Goal: Transaction & Acquisition: Purchase product/service

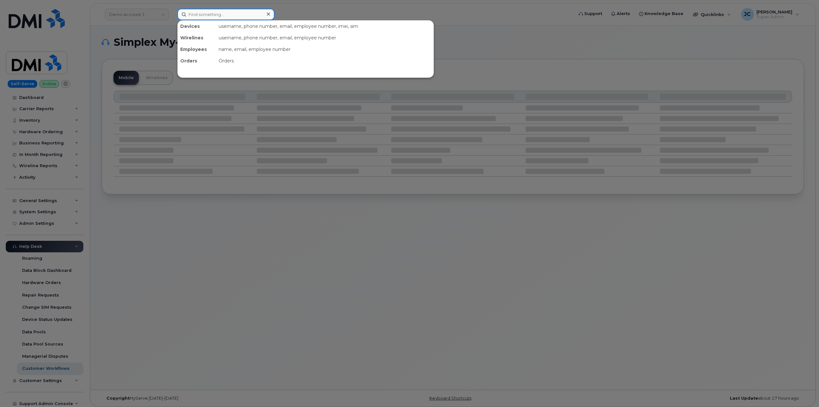
click at [206, 16] on input at bounding box center [225, 15] width 97 height 12
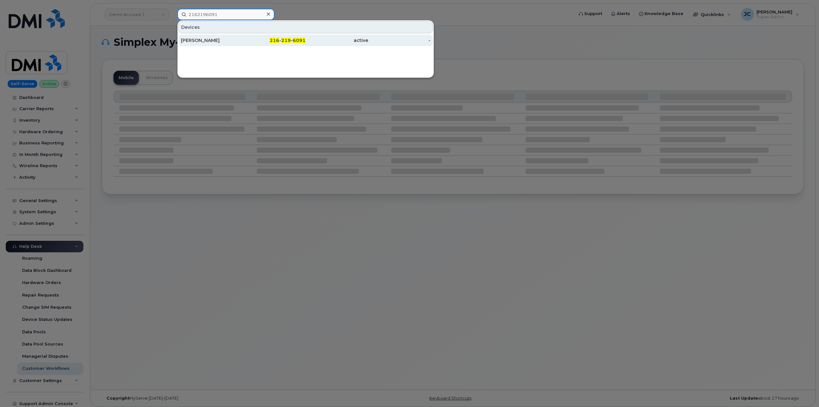
type input "2162196091"
click at [282, 40] on span "219" at bounding box center [286, 41] width 10 height 6
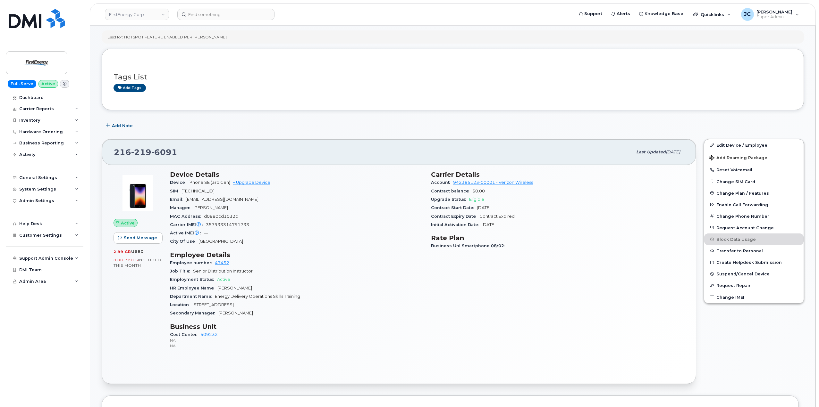
scroll to position [96, 0]
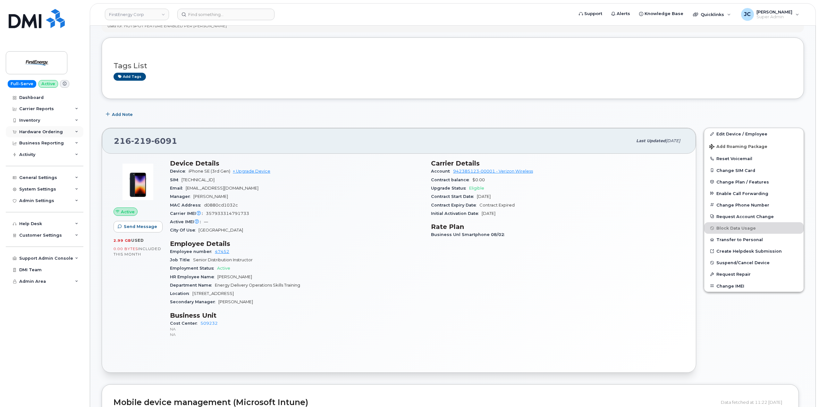
click at [73, 131] on div "Hardware Ordering" at bounding box center [45, 132] width 78 height 12
click at [35, 155] on div "Orders" at bounding box center [30, 156] width 16 height 6
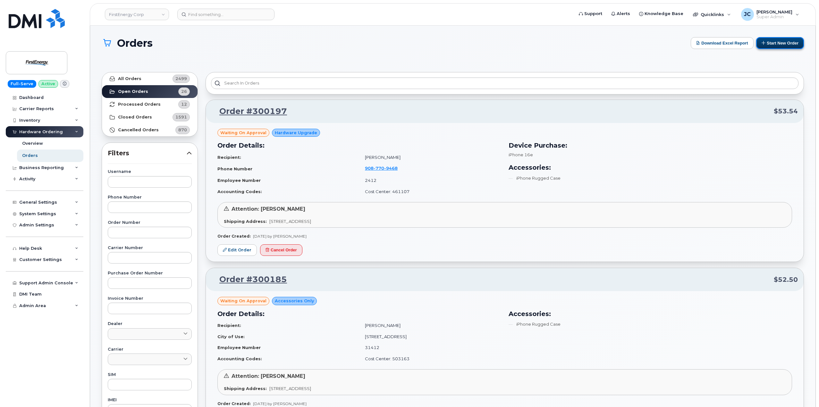
click at [777, 40] on button "Start New Order" at bounding box center [780, 43] width 48 height 12
click at [776, 44] on button "Start New Order" at bounding box center [780, 43] width 48 height 12
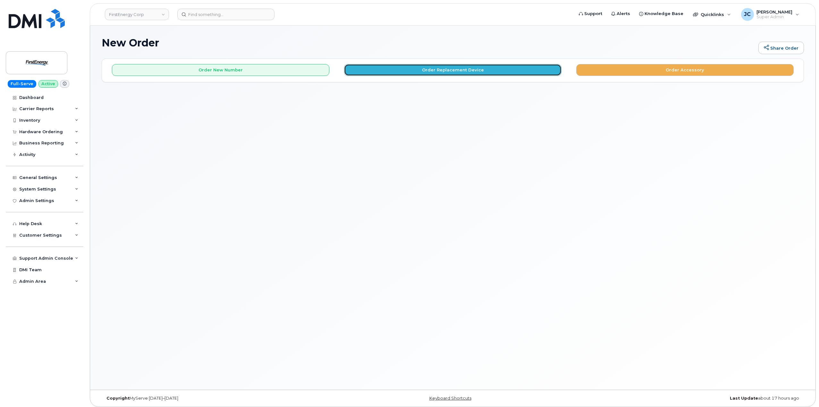
click at [447, 68] on button "Order Replacement Device" at bounding box center [452, 70] width 217 height 12
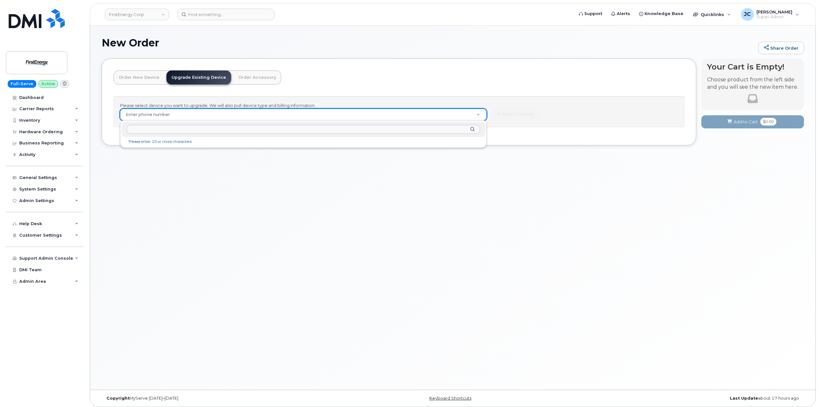
drag, startPoint x: 172, startPoint y: 111, endPoint x: 153, endPoint y: 126, distance: 24.3
drag, startPoint x: 226, startPoint y: 133, endPoint x: 224, endPoint y: 129, distance: 4.5
click at [225, 130] on input "text" at bounding box center [303, 129] width 353 height 9
paste input "216.219.6091"
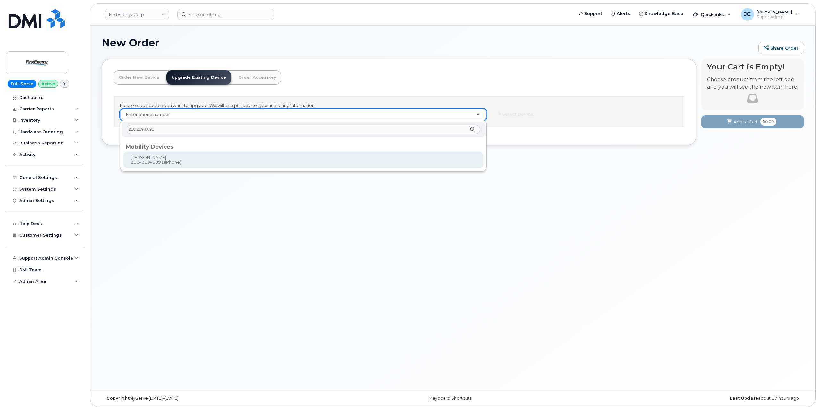
type input "216.219.6091"
type input "832214"
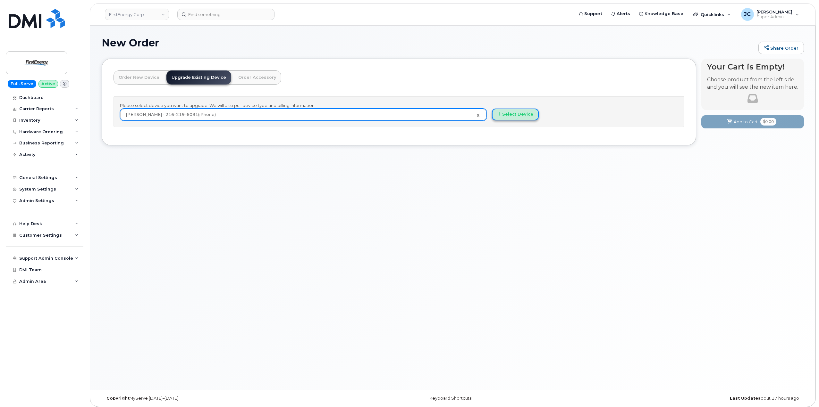
click at [517, 117] on button "Select Device" at bounding box center [515, 115] width 47 height 12
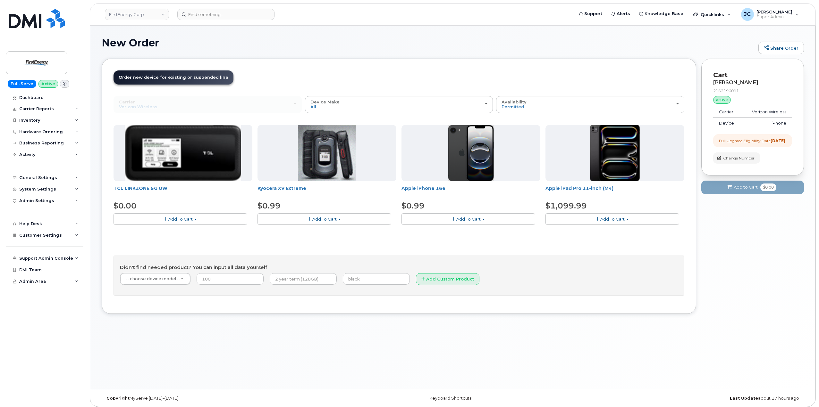
click at [467, 219] on span "Add To Cart" at bounding box center [468, 219] width 24 height 5
click at [452, 232] on link "$0.99 - 2 Year Upgrade" at bounding box center [434, 231] width 62 height 8
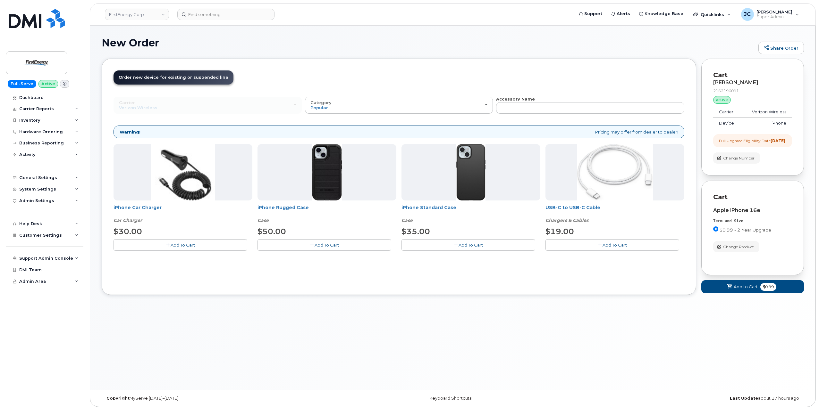
click at [475, 247] on span "Add To Cart" at bounding box center [470, 245] width 24 height 5
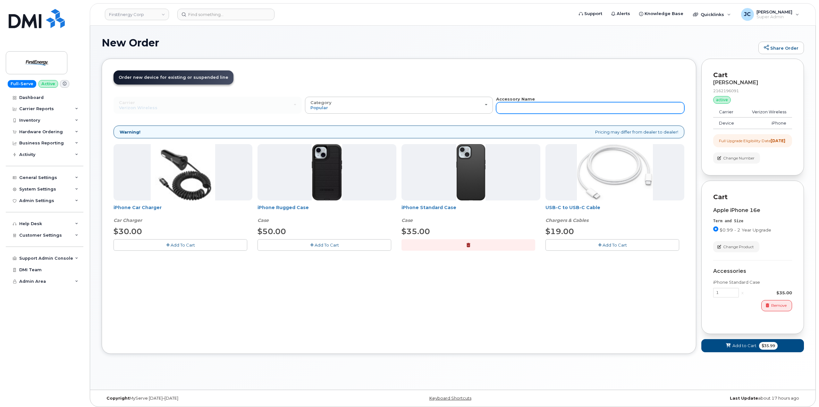
click at [541, 107] on input "text" at bounding box center [590, 108] width 188 height 12
type input "wall charger"
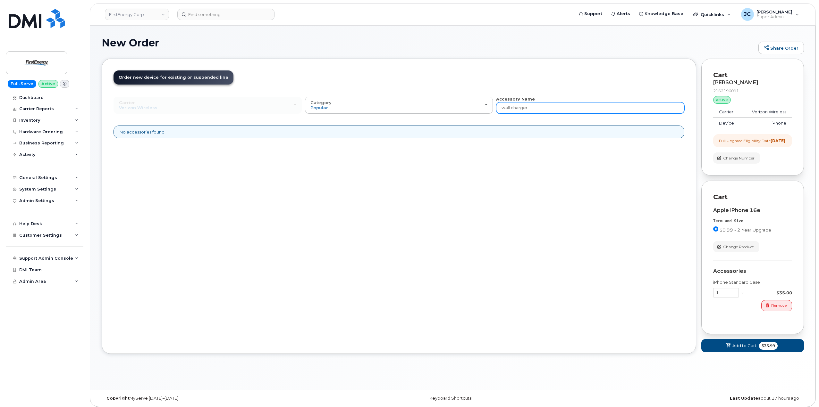
click at [524, 109] on input "wall charger" at bounding box center [590, 108] width 188 height 12
drag, startPoint x: 530, startPoint y: 110, endPoint x: 453, endPoint y: 103, distance: 77.2
click at [452, 103] on div "Carrier Verizon Wireless AT&T Wireless US Cellular Verizon Wireless AT&T Wirele…" at bounding box center [398, 105] width 571 height 18
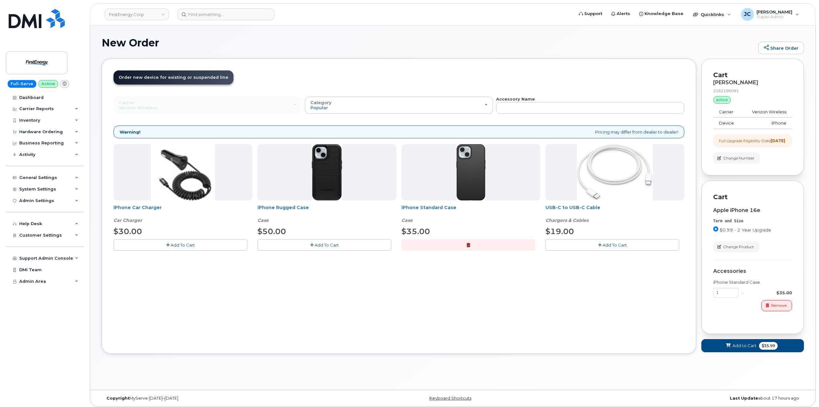
click at [613, 248] on button "Add To Cart" at bounding box center [612, 244] width 134 height 11
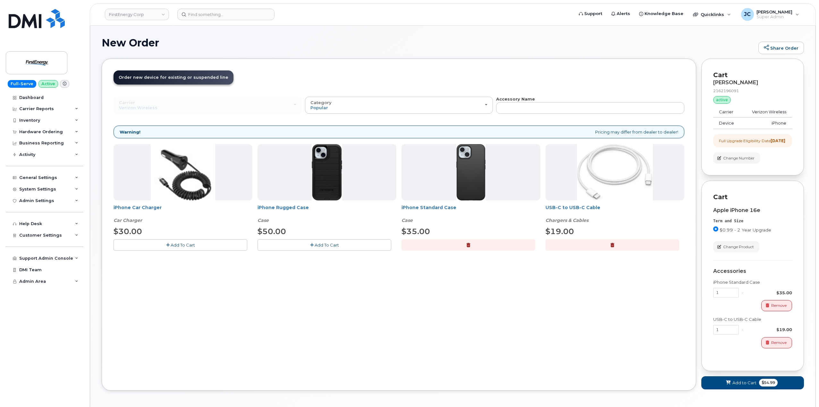
click at [643, 297] on div "Order New Device Upgrade Existing Device Order Accessory Order new device and n…" at bounding box center [399, 225] width 594 height 332
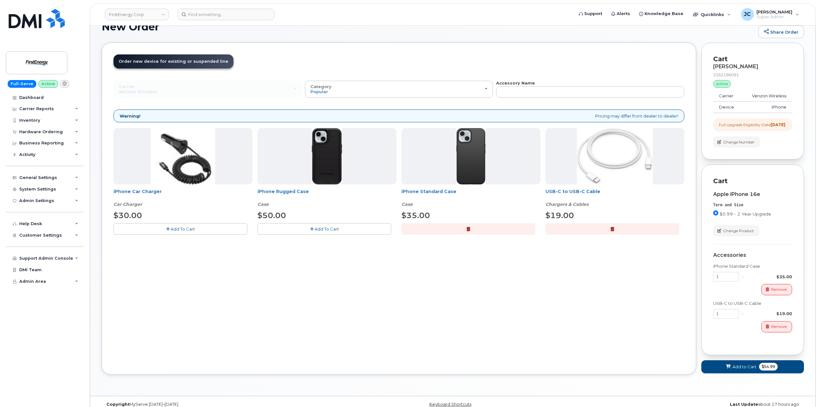
scroll to position [31, 0]
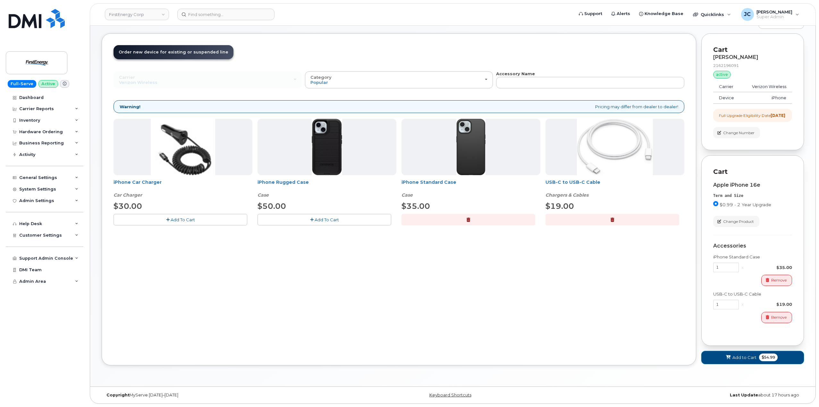
click at [740, 357] on span "Add to Cart" at bounding box center [744, 358] width 24 height 6
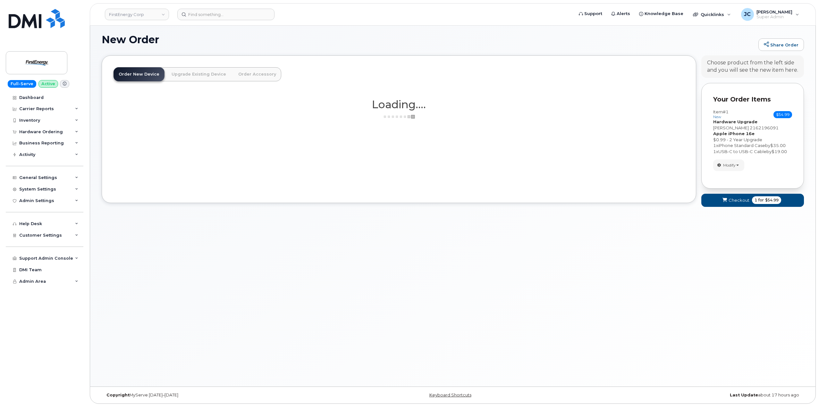
scroll to position [3, 0]
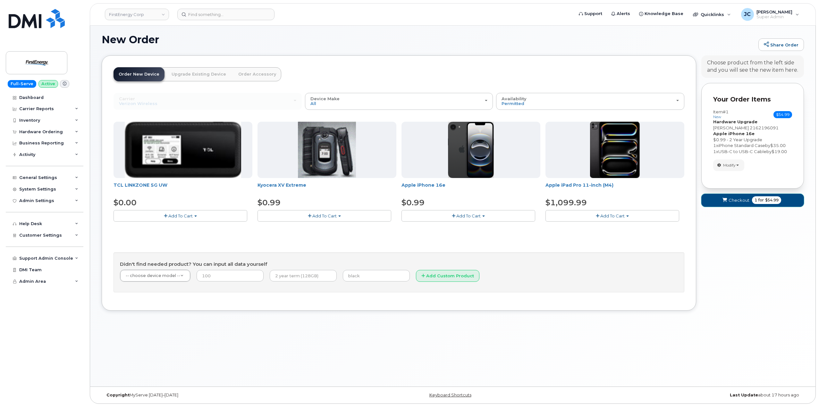
click at [743, 199] on span "Checkout" at bounding box center [738, 200] width 21 height 6
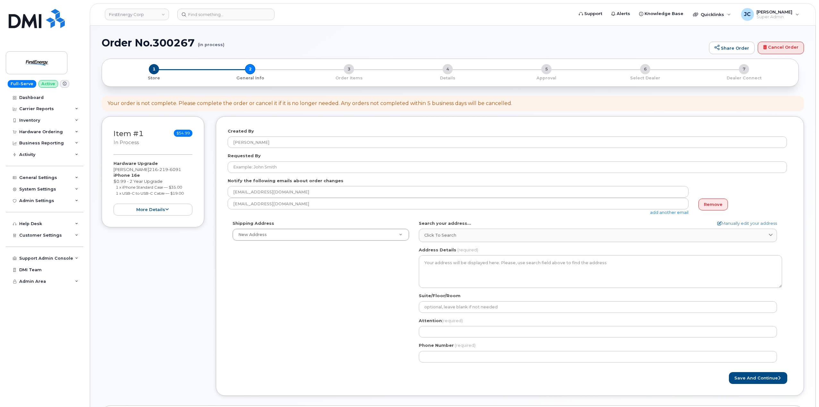
select select
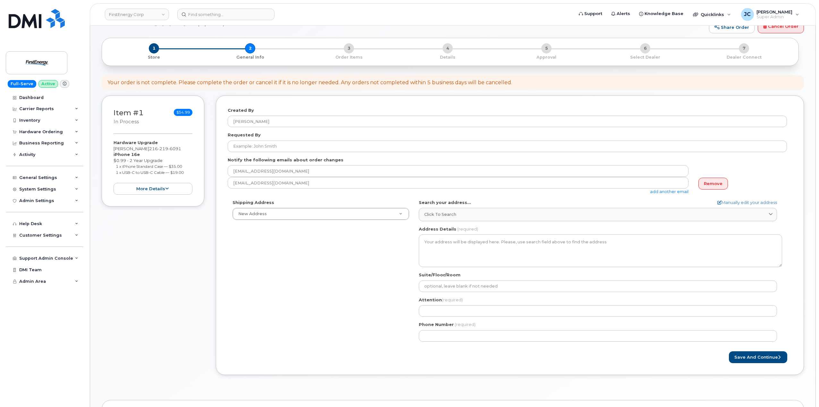
scroll to position [32, 0]
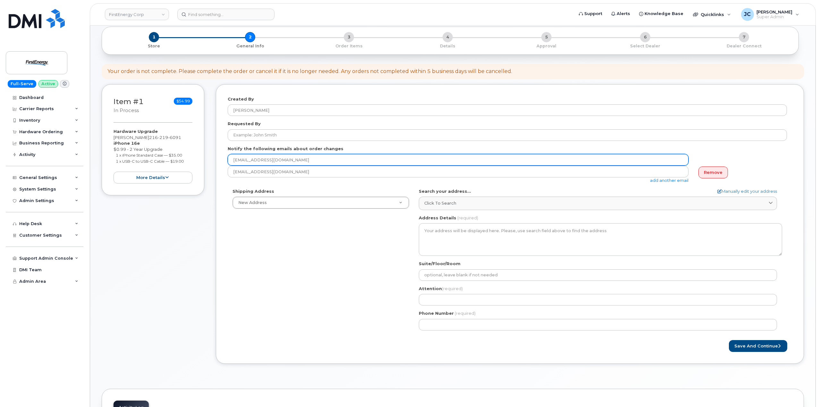
click at [279, 157] on input "sgriffin_sr@firstenergycorp.com" at bounding box center [458, 160] width 461 height 12
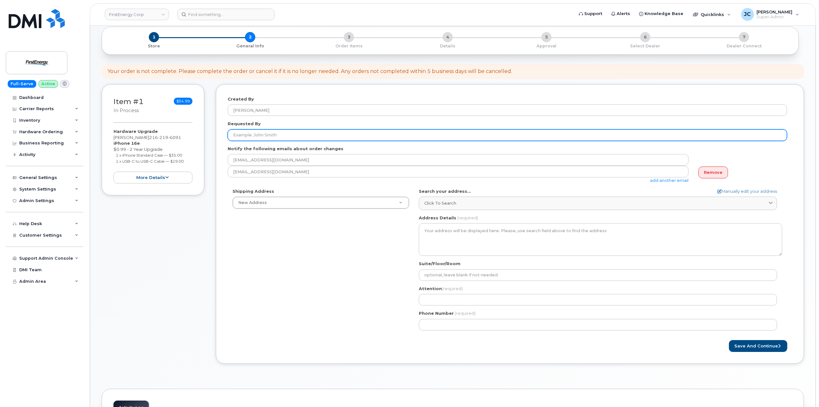
click at [253, 135] on input "Requested By" at bounding box center [507, 135] width 559 height 12
type input "Shane Griffin"
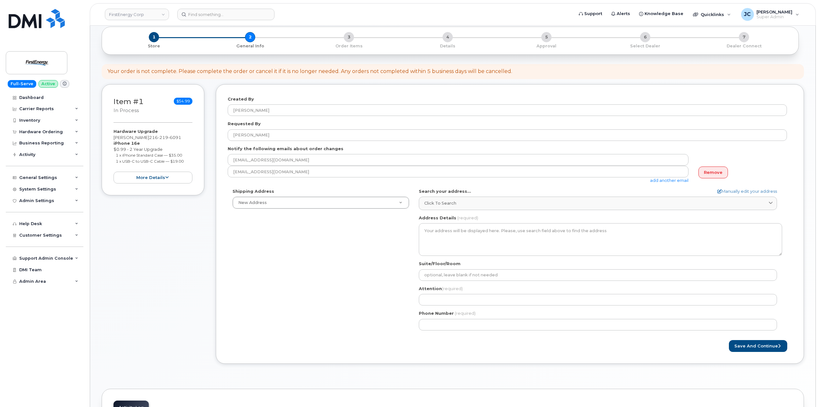
drag, startPoint x: 305, startPoint y: 257, endPoint x: 437, endPoint y: 212, distance: 139.3
click at [309, 254] on div "Shipping Address New Address New Address AB Search your address... Manually edi…" at bounding box center [507, 261] width 559 height 147
click at [746, 189] on link "Manually edit your address" at bounding box center [747, 191] width 60 height 6
select select
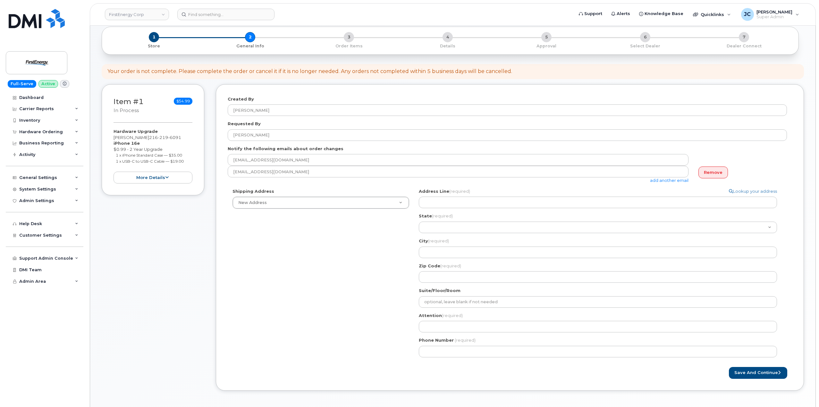
drag, startPoint x: 453, startPoint y: 197, endPoint x: 454, endPoint y: 192, distance: 4.9
click at [453, 196] on div "Address Line (required) Lookup your address" at bounding box center [600, 198] width 363 height 20
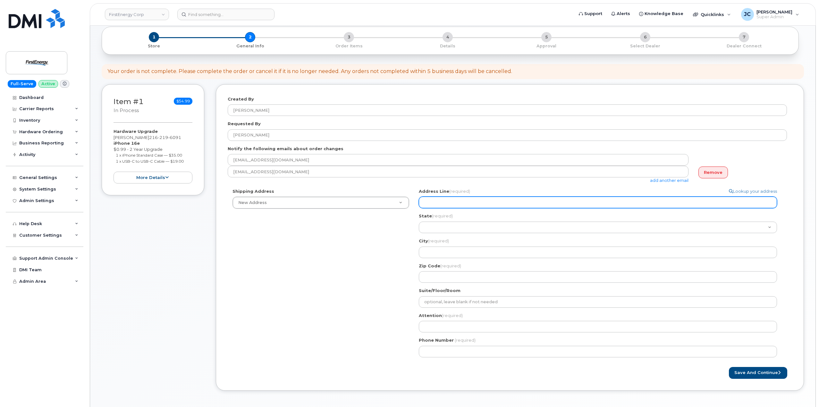
click at [445, 196] on div "Address Line (required) Lookup your address" at bounding box center [600, 198] width 363 height 20
click at [437, 203] on input "Address Line (required)" at bounding box center [598, 203] width 358 height 12
select select
type input "1"
select select
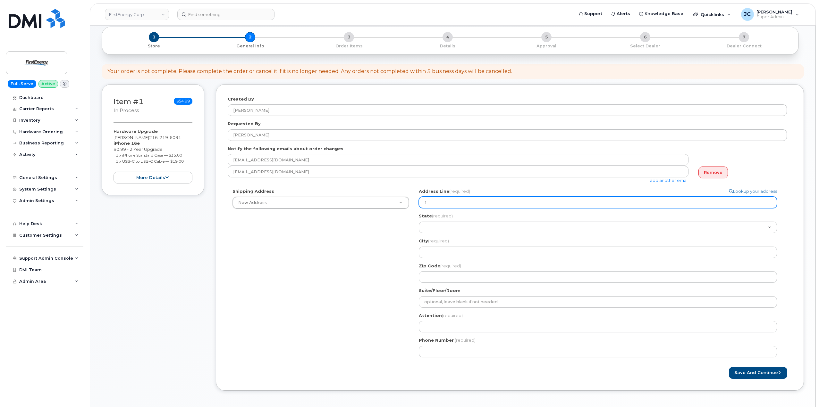
type input "11"
select select
type input "119"
select select
type input "1190"
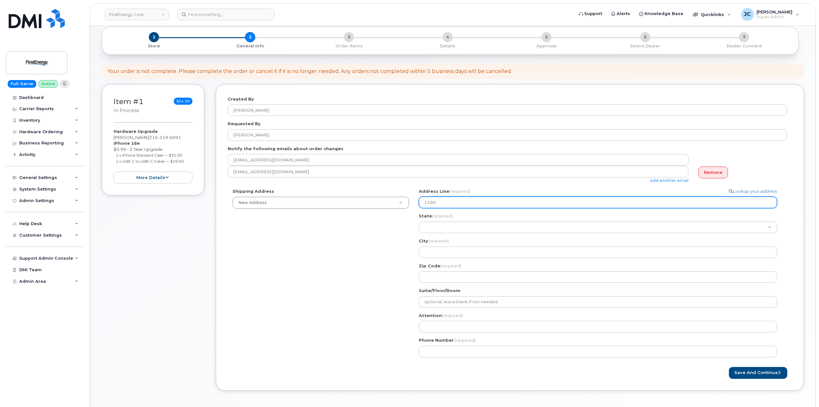
select select
type input "11902"
select select
type input "11902 R"
select select
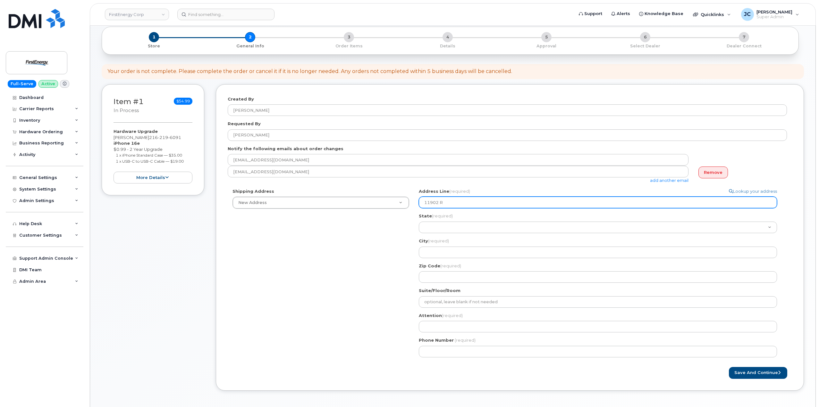
type input "11902 Ro"
select select
type input "11902 Ron"
select select
type input "11902 Rona"
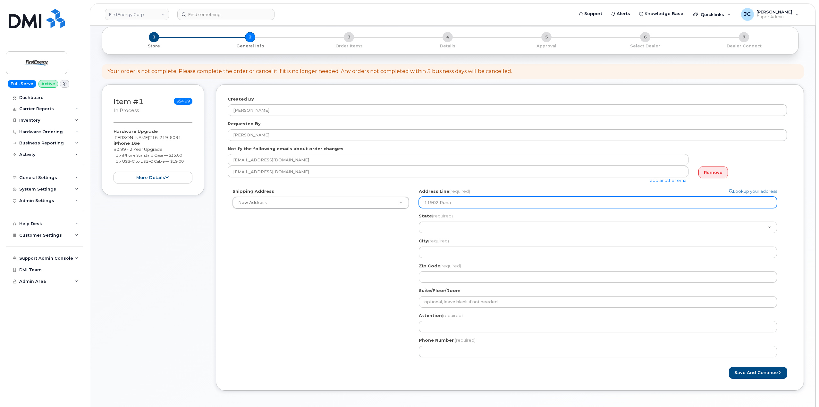
select select
type input "11902 Ronal"
select select
type input "11902 Ronald"
select select
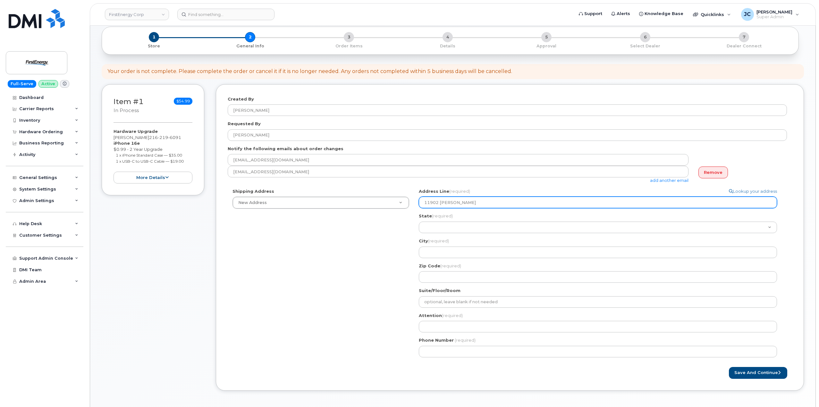
type input "11902 Ronald D"
select select
type input "11902 Ronald Dr"
select select
type input "11902 Ronald Dri"
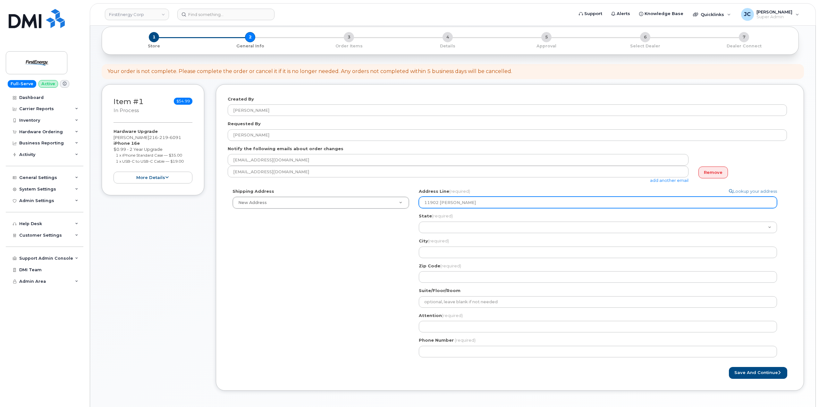
select select
type input "11902 Ronald Driv"
select select
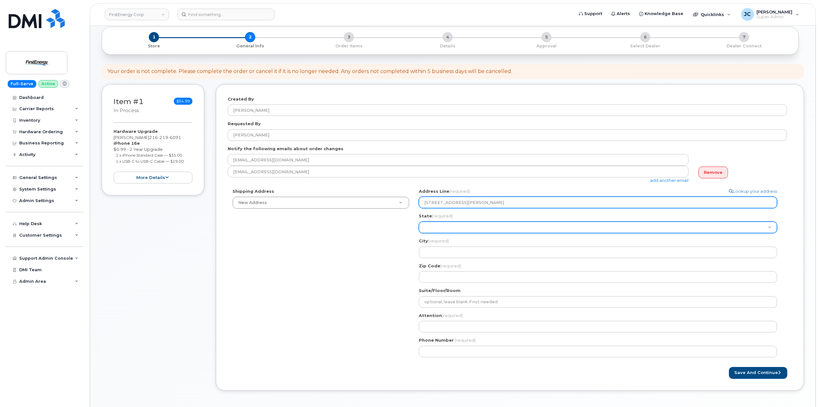
type input "11902 Ronald Drive"
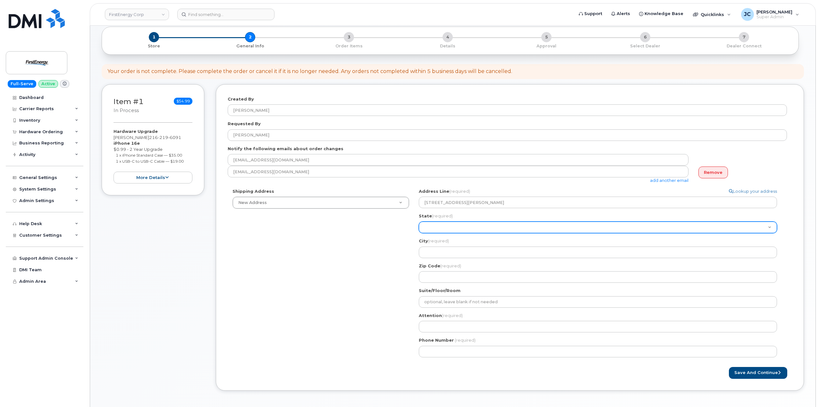
click at [442, 230] on select "Alabama Alaska American Samoa Arizona Arkansas California Colorado Connecticut …" at bounding box center [598, 228] width 358 height 12
click at [441, 227] on select "Alabama Alaska American Samoa Arizona Arkansas California Colorado Connecticut …" at bounding box center [598, 228] width 358 height 12
select select "OH"
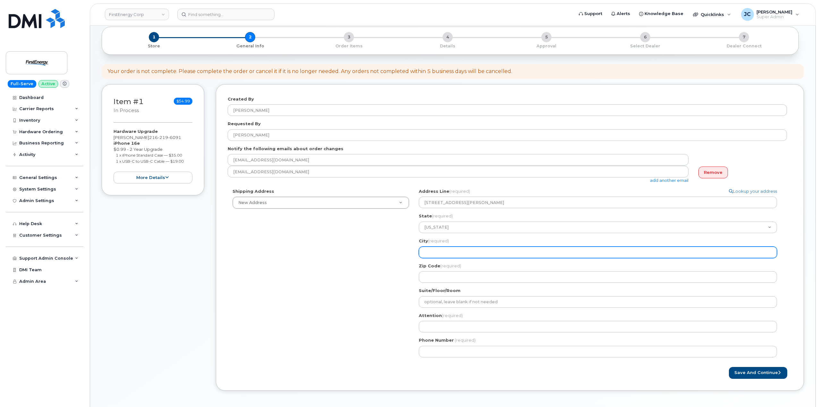
click at [441, 252] on input "City (required)" at bounding box center [598, 253] width 358 height 12
select select
type input "P"
select select
type input "Pa"
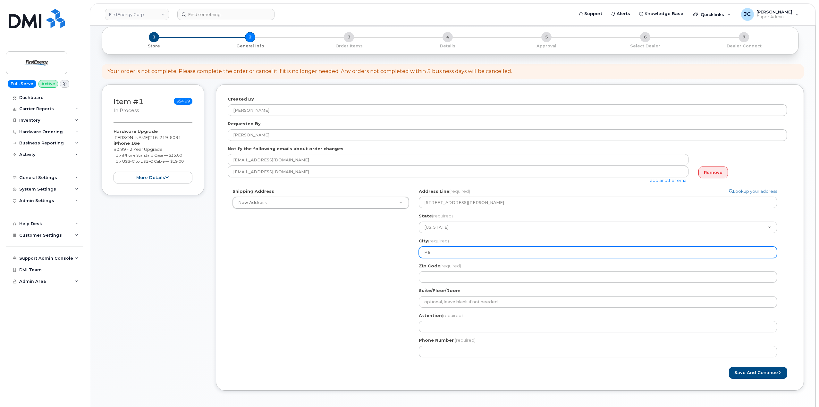
select select
type input "Par"
select select
type input "Parm"
select select
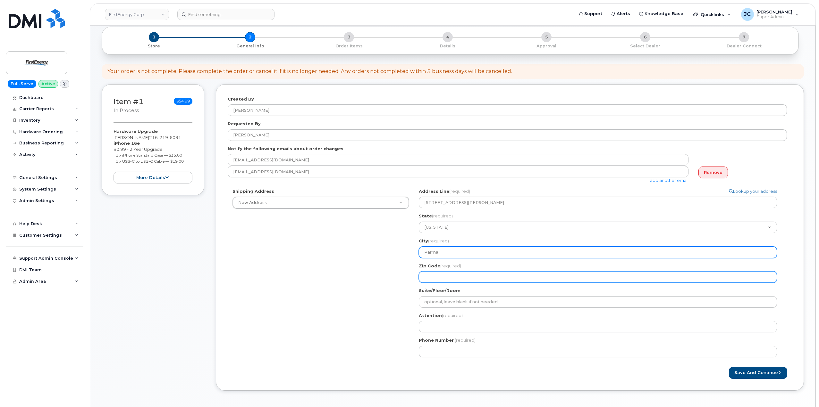
type input "Parma"
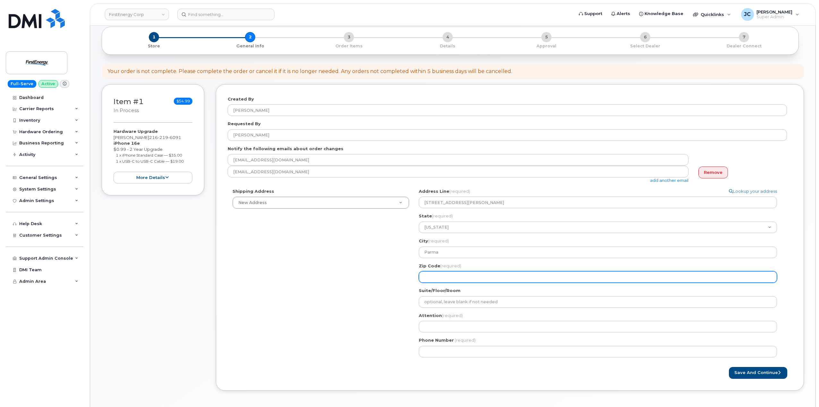
click at [440, 276] on input "Zip Code (required)" at bounding box center [598, 277] width 358 height 12
select select
type input "4"
select select
type input "44"
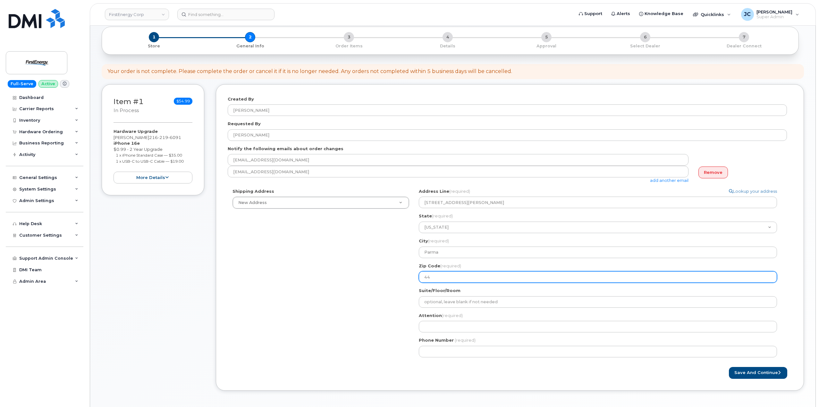
select select
type input "441"
select select
type input "4413"
select select
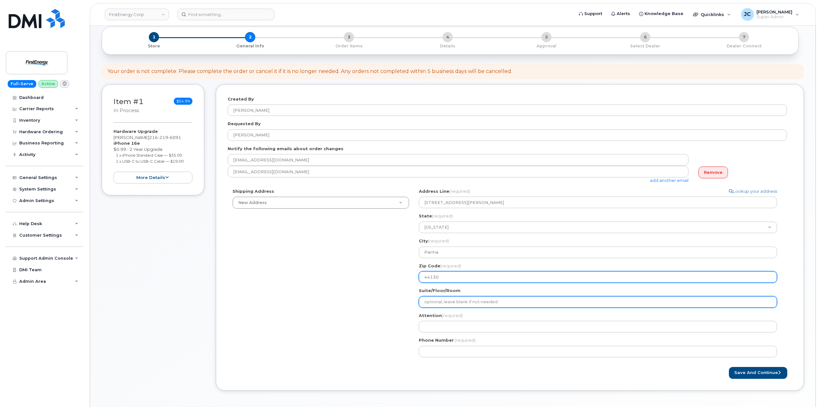
type input "44130"
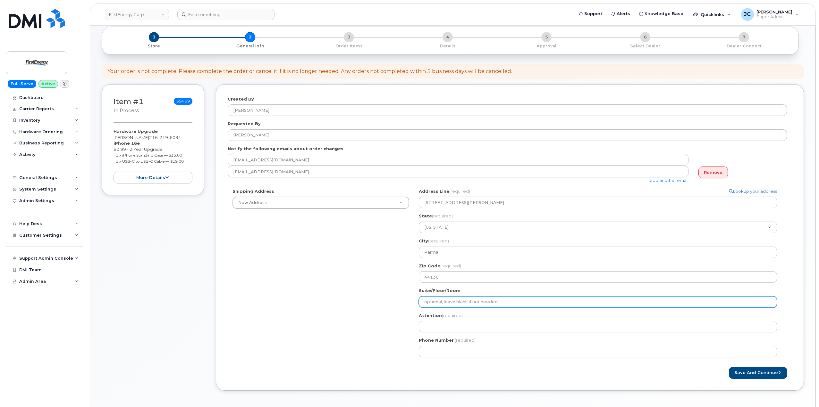
drag, startPoint x: 447, startPoint y: 303, endPoint x: 444, endPoint y: 311, distance: 8.3
click at [447, 303] on input "Suite/Floor/Room" at bounding box center [598, 302] width 358 height 12
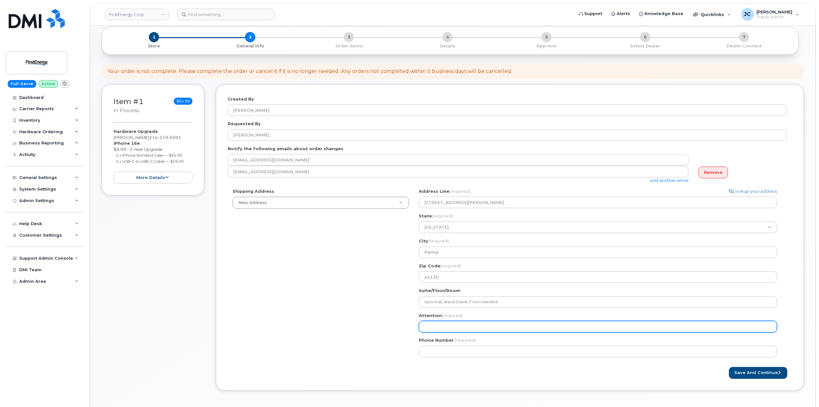
click at [439, 325] on input "Attention (required)" at bounding box center [598, 327] width 358 height 12
select select
type input "A"
select select
type input "AT"
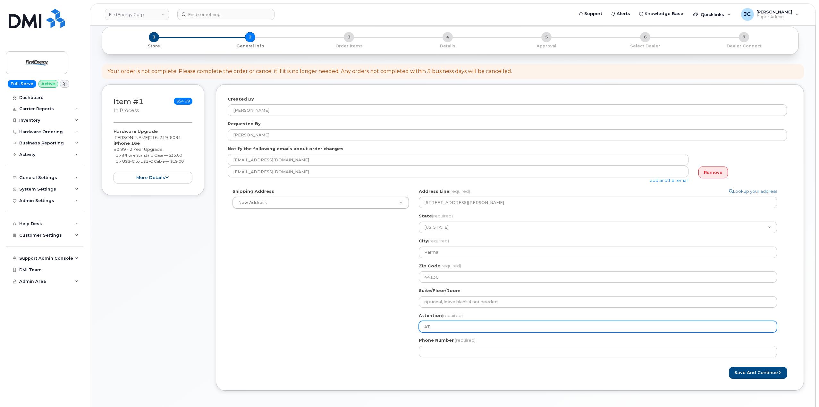
select select
type input "ATT"
select select
type input "ATTN"
select select
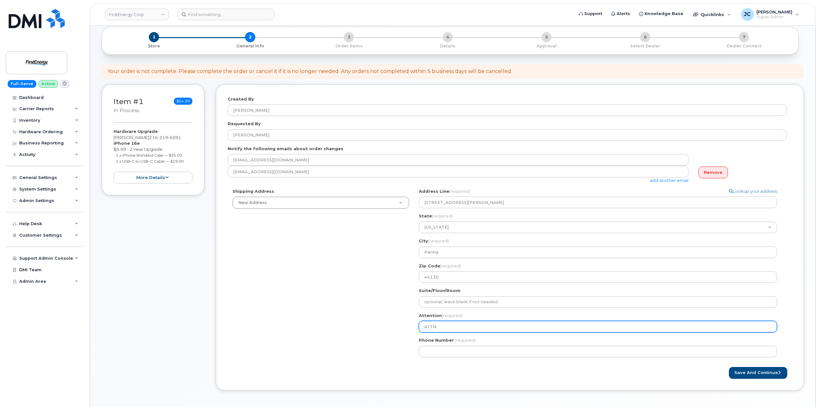
type input "ATTN:"
select select
type input "ATTN: s"
select select
type input "ATTN: sH"
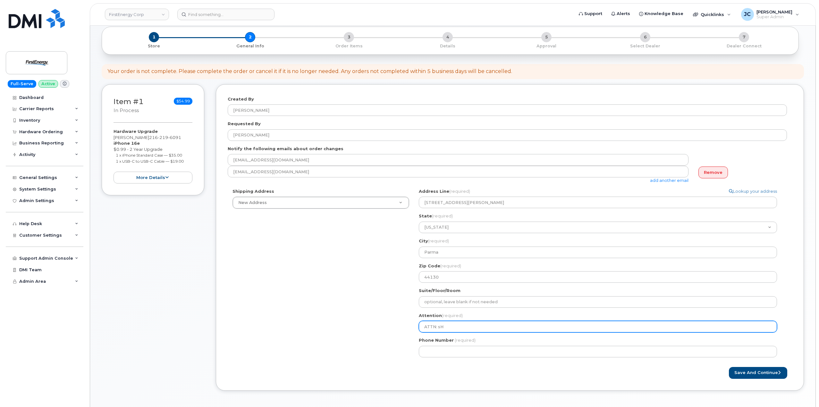
select select
type input "ATTN: sHA"
select select
type input "ATTN: sHAN"
select select
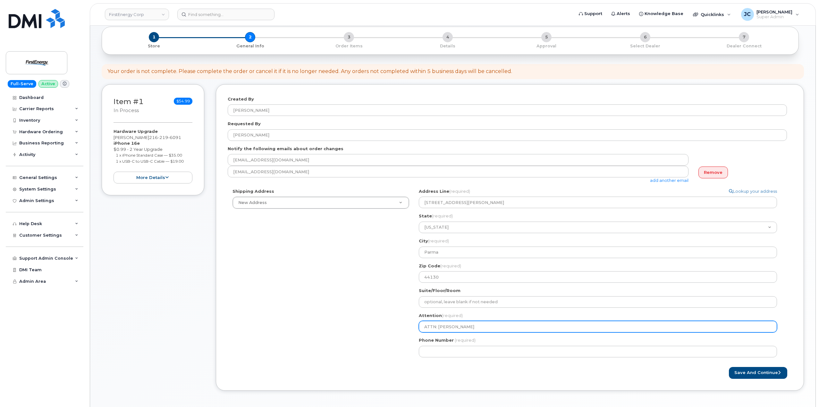
type input "ATTN: sHANE"
select select
type input "ATTN: sHANE g"
select select
type input "ATTN: sHANE"
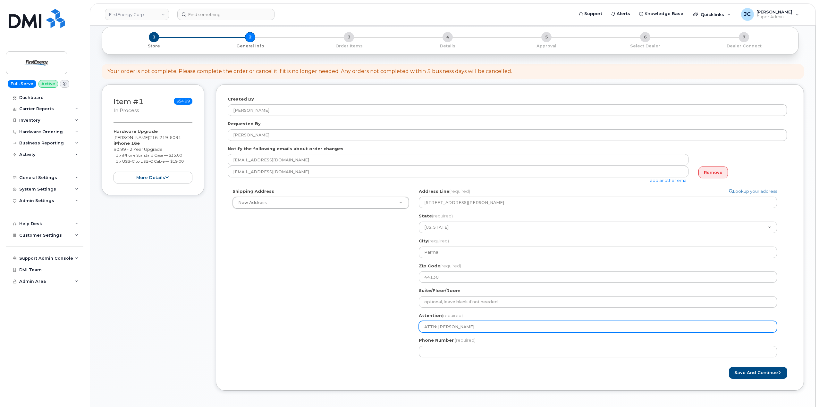
select select
type input "ATTN: sHAN"
select select
type input "ATTN: sHA"
select select
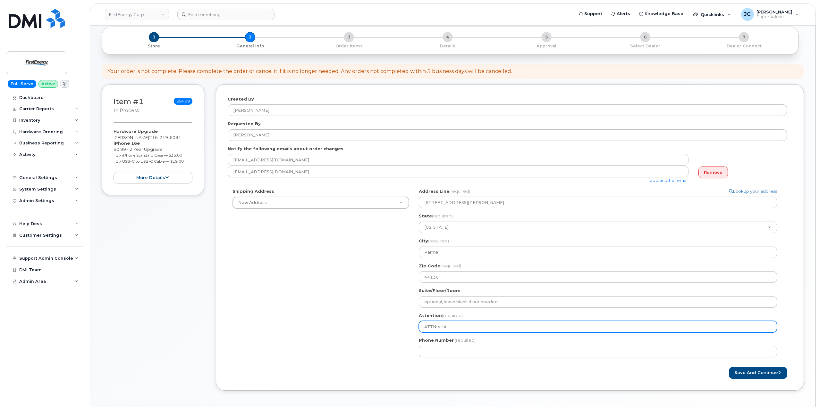
type input "ATTN: sH"
select select
type input "ATTN: s"
select select
type input "ATTN:"
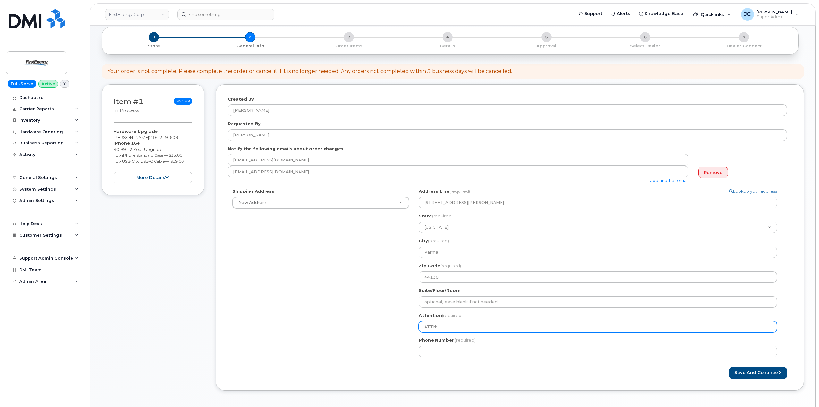
select select
type input "ATTN: S"
select select
type input "ATTN: Sh"
select select
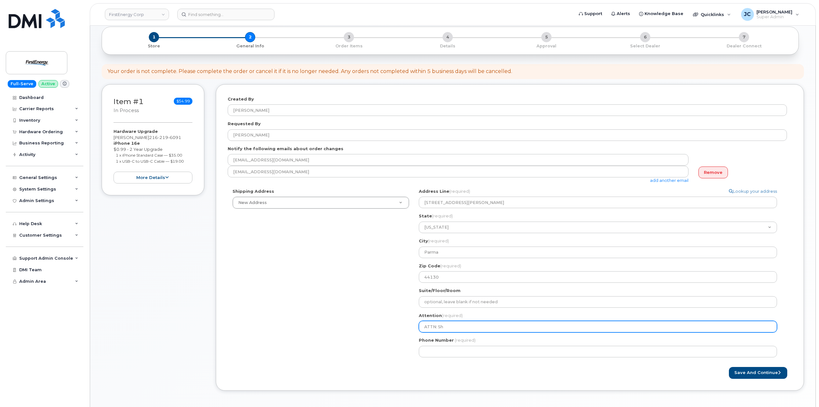
type input "ATTN: Sha"
select select
type input "ATTN: Shan"
select select
type input "ATTN: Shane"
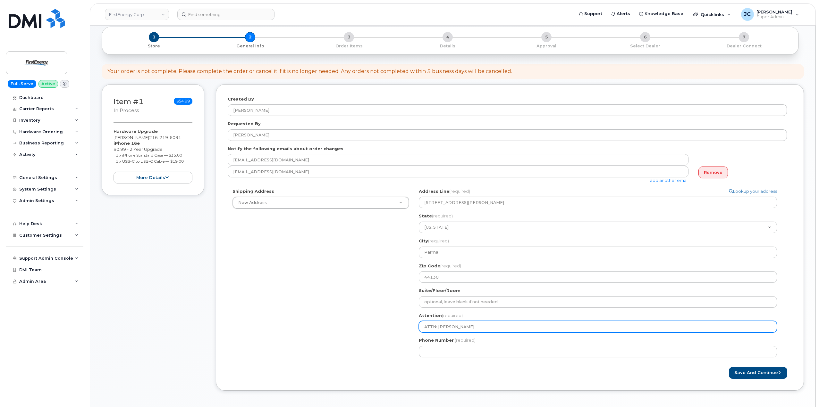
select select
type input "ATTN: Shane G"
select select
type input "ATTN: Shane Gr"
select select
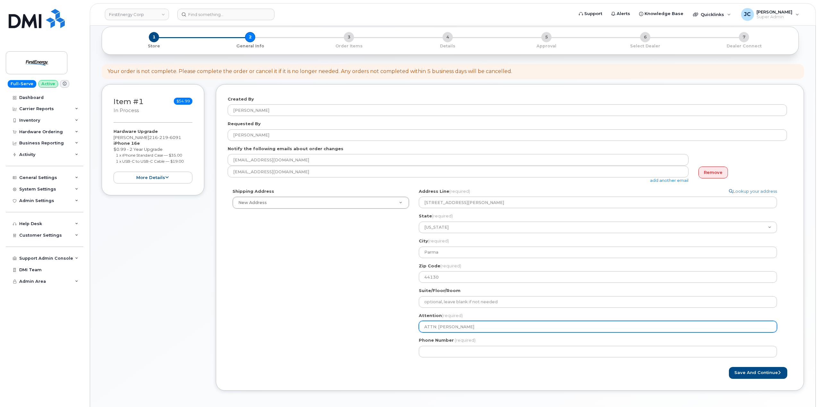
type input "ATTN: Shane Gri"
select select
type input "ATTN: Shane Grif"
select select
type input "ATTN: Shane Griff"
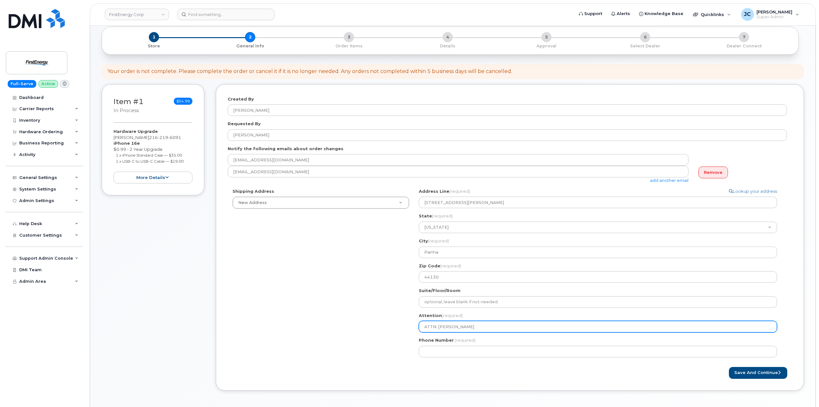
select select
type input "ATTN: Shane Griffi"
select select
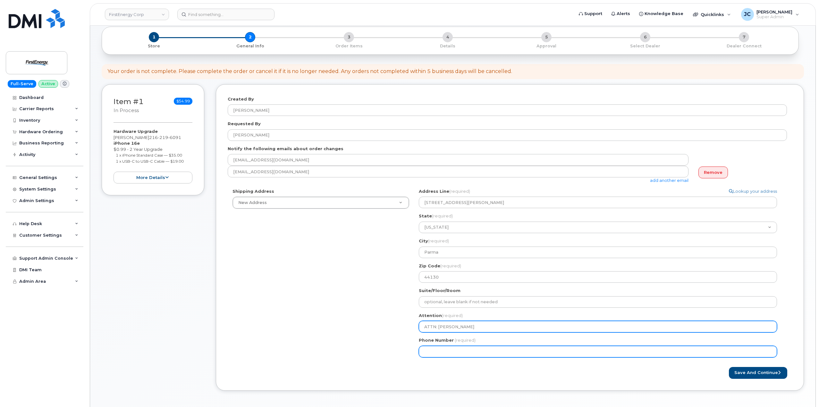
type input "ATTN: [PERSON_NAME]"
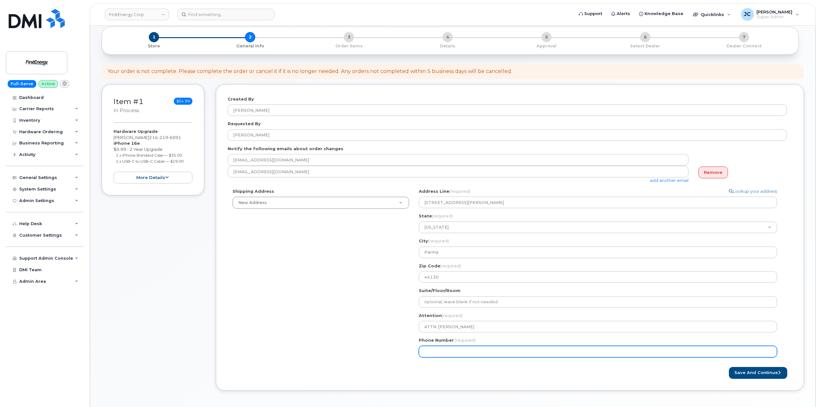
click at [434, 348] on input "Phone Number" at bounding box center [598, 352] width 358 height 12
click at [448, 350] on input "Phone Number" at bounding box center [598, 352] width 358 height 12
paste input "216.2196091"
type input "216.2196091"
click at [435, 353] on input "216.2196091" at bounding box center [598, 352] width 358 height 12
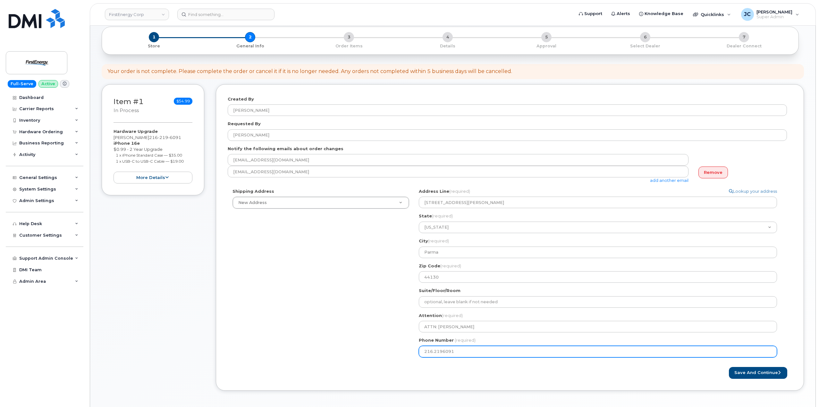
select select
type input "2162196091"
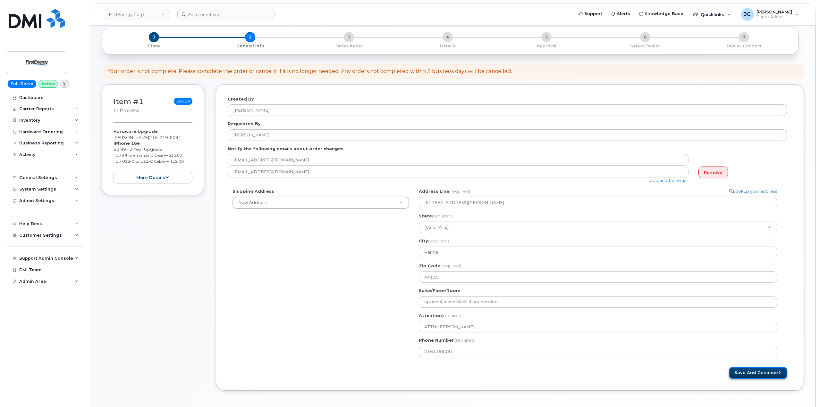
click at [767, 374] on button "Save and Continue" at bounding box center [758, 373] width 58 height 12
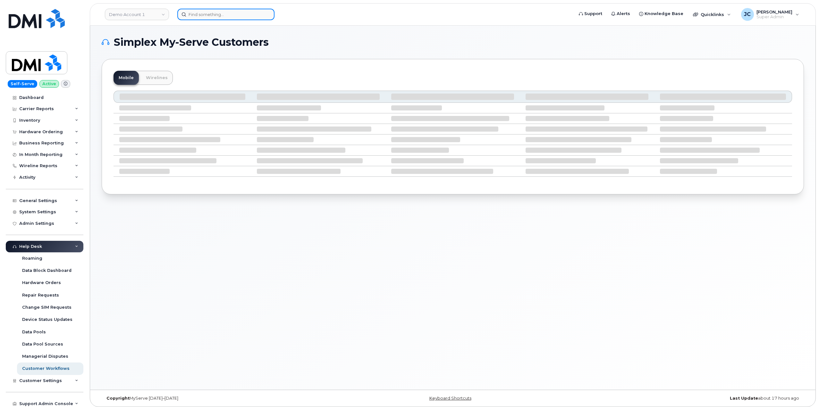
click at [232, 18] on input at bounding box center [225, 15] width 97 height 12
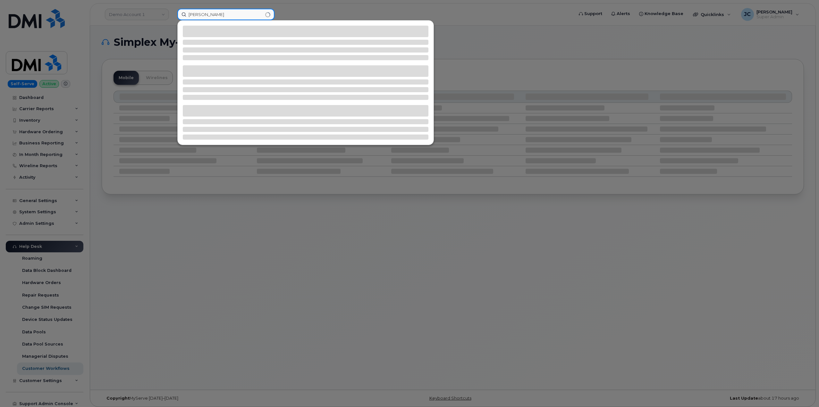
drag, startPoint x: 229, startPoint y: 15, endPoint x: 224, endPoint y: 16, distance: 4.8
click at [226, 15] on input "shane griffin" at bounding box center [225, 15] width 97 height 12
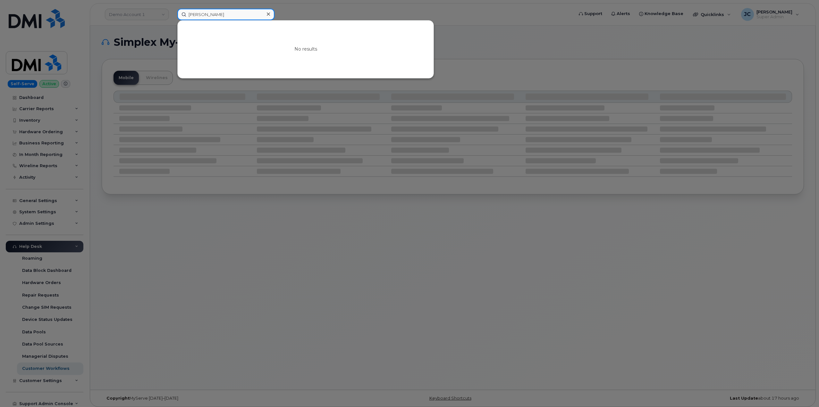
drag, startPoint x: 230, startPoint y: 18, endPoint x: 166, endPoint y: 14, distance: 64.2
click at [172, 14] on div "shane griffin No results" at bounding box center [373, 15] width 402 height 12
paste input "216.219.6091"
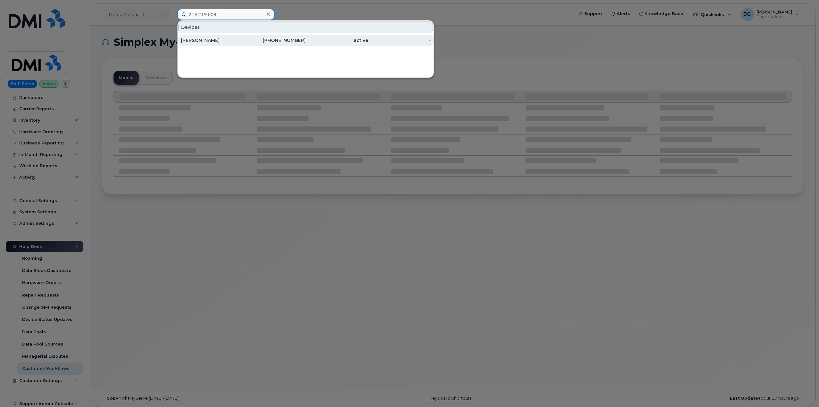
type input "216.219.6091"
click at [292, 38] on div "216-219-6091" at bounding box center [274, 40] width 63 height 6
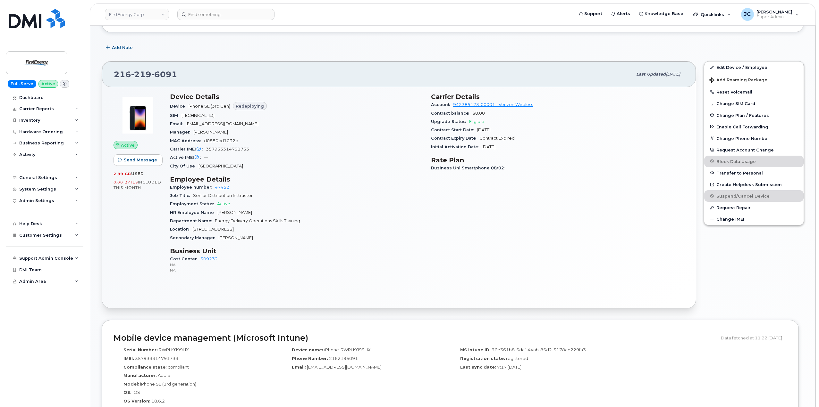
scroll to position [160, 0]
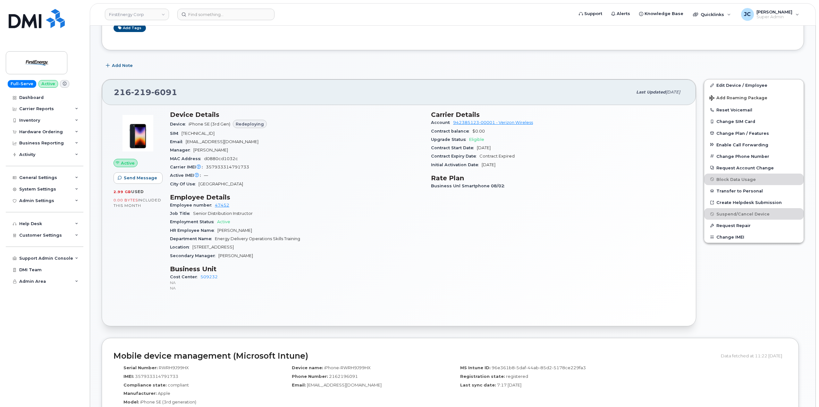
drag, startPoint x: 259, startPoint y: 141, endPoint x: 186, endPoint y: 140, distance: 73.1
click at [184, 141] on div "Email [EMAIL_ADDRESS][DOMAIN_NAME]" at bounding box center [296, 142] width 253 height 8
copy span "[EMAIL_ADDRESS][DOMAIN_NAME]"
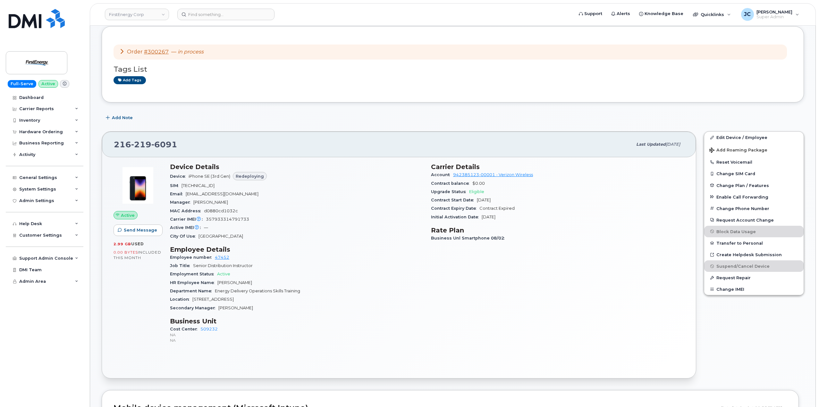
scroll to position [0, 0]
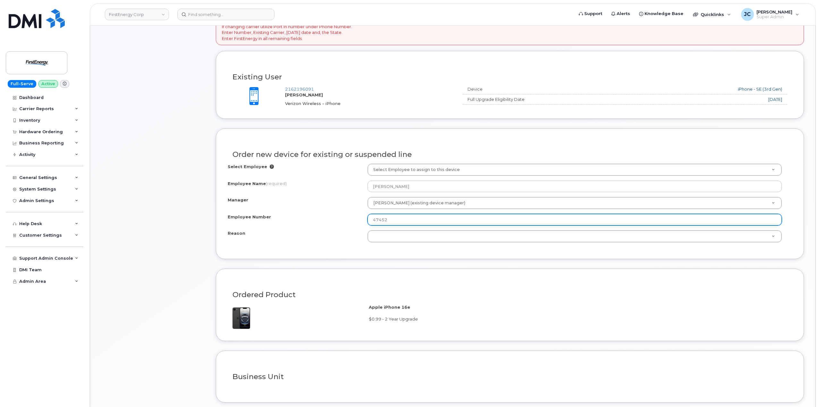
scroll to position [224, 0]
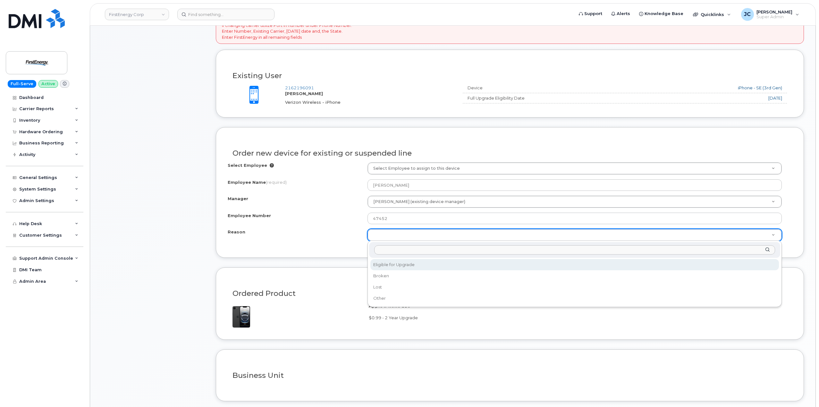
select select "eligible_for_upgrade"
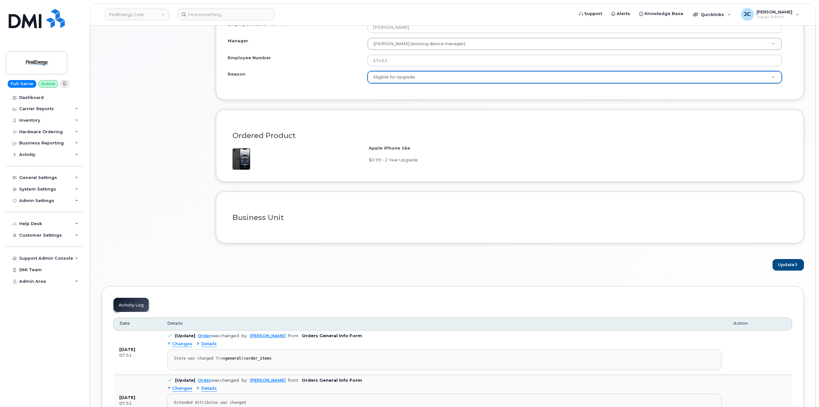
scroll to position [385, 0]
click at [785, 264] on button "Update" at bounding box center [787, 263] width 31 height 12
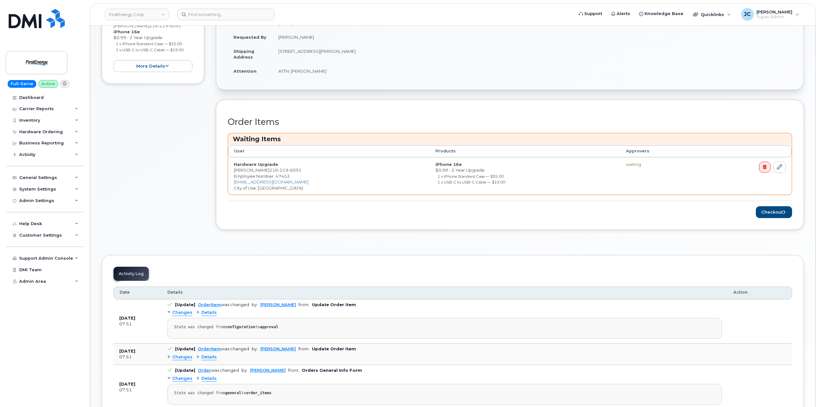
scroll to position [192, 0]
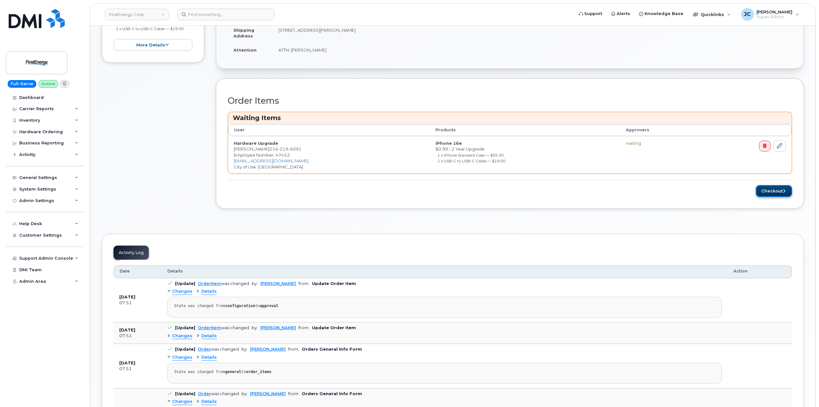
click at [766, 189] on button "Checkout" at bounding box center [773, 191] width 36 height 12
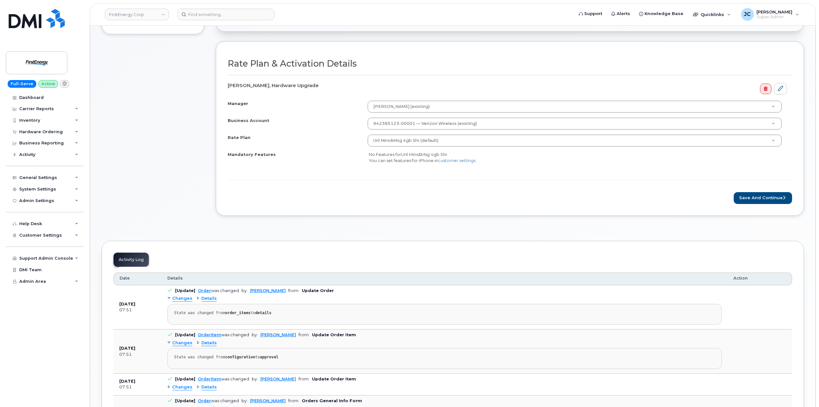
scroll to position [192, 0]
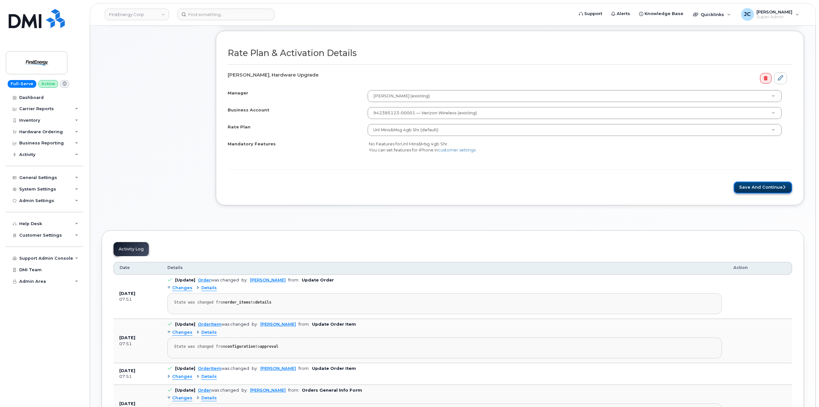
click at [759, 188] on button "Save and Continue" at bounding box center [762, 188] width 58 height 12
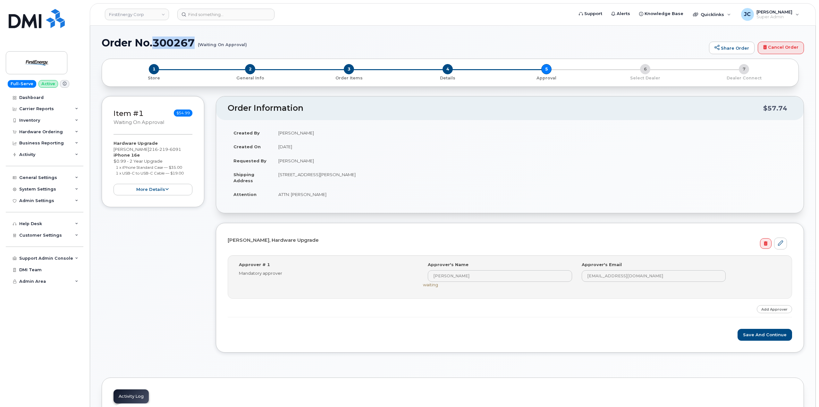
drag, startPoint x: 192, startPoint y: 43, endPoint x: 156, endPoint y: 46, distance: 35.7
click at [156, 46] on h1 "Order No.300267 (Waiting On Approval)" at bounding box center [404, 42] width 604 height 11
copy h1 "300267"
